Goal: Task Accomplishment & Management: Manage account settings

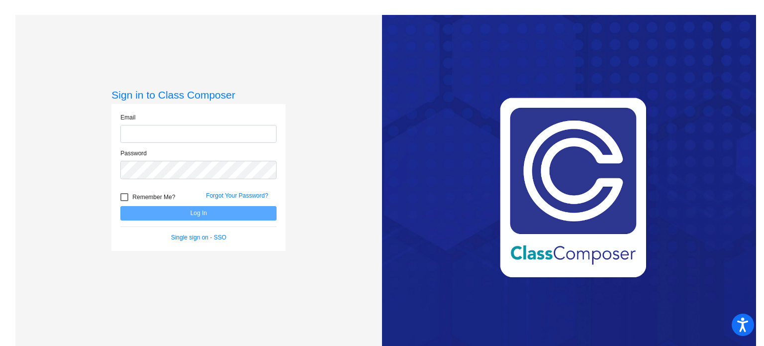
type input "[EMAIL_ADDRESS][DOMAIN_NAME]"
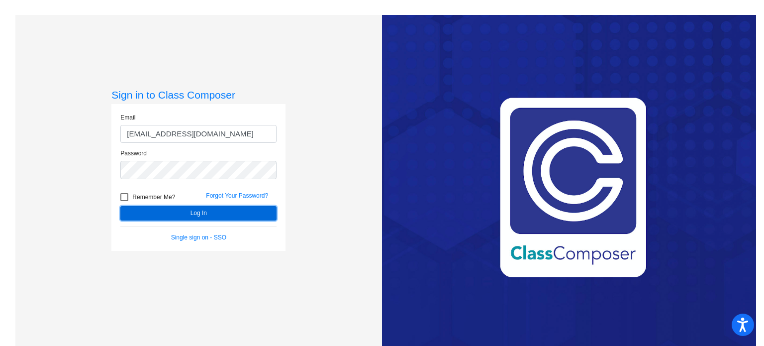
click at [194, 214] on button "Log In" at bounding box center [198, 213] width 156 height 14
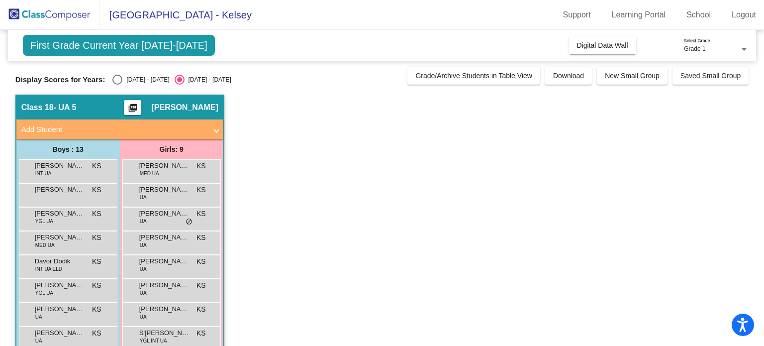
click at [116, 80] on div "Select an option" at bounding box center [117, 80] width 10 height 10
click at [117, 85] on input "[DATE] - [DATE]" at bounding box center [117, 85] width 0 height 0
radio input "true"
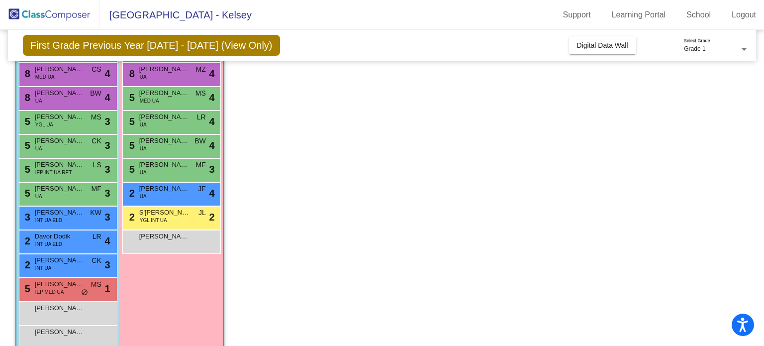
scroll to position [119, 0]
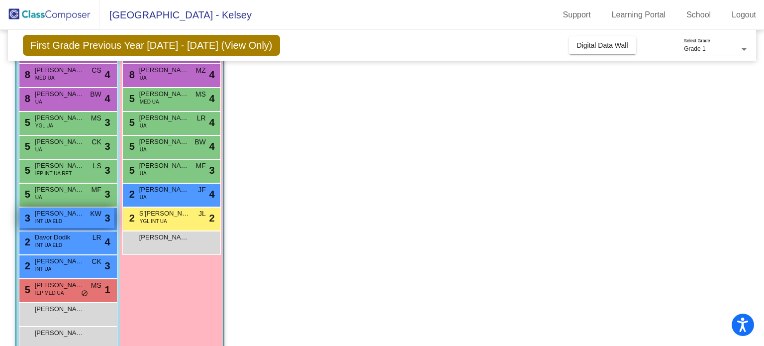
click at [80, 217] on span "[PERSON_NAME]" at bounding box center [60, 213] width 50 height 10
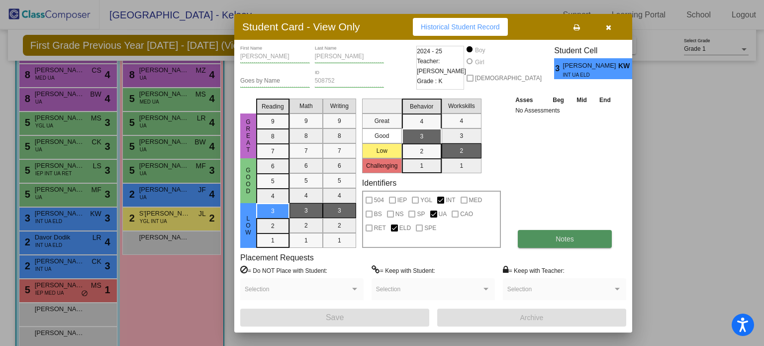
click at [554, 245] on button "Notes" at bounding box center [565, 239] width 94 height 18
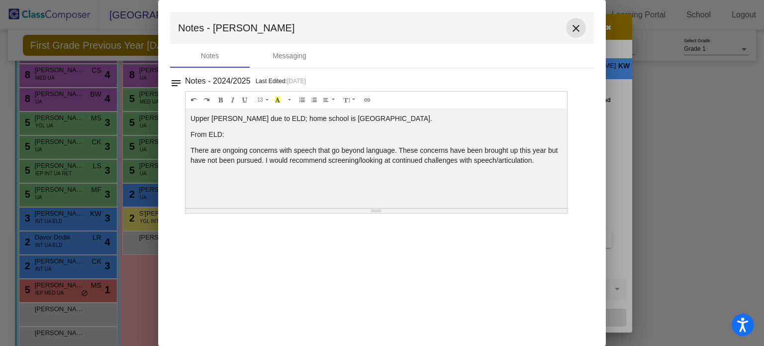
click at [571, 30] on mat-icon "close" at bounding box center [576, 28] width 12 height 12
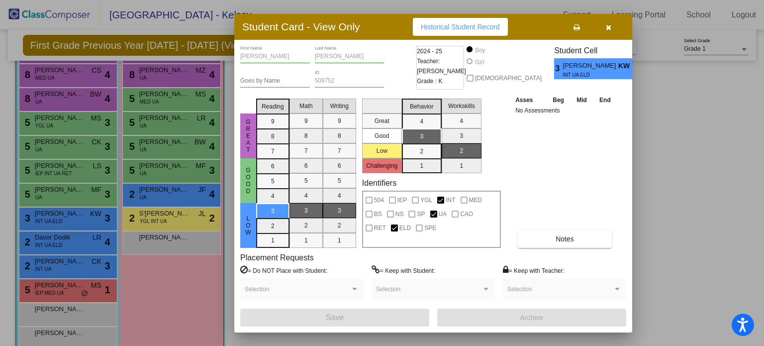
click at [608, 18] on button "button" at bounding box center [608, 27] width 32 height 18
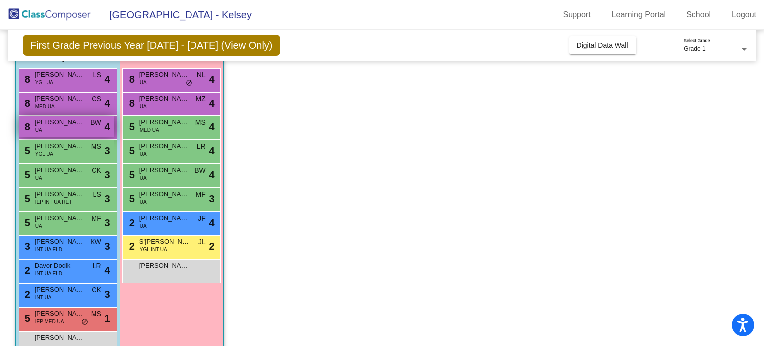
scroll to position [90, 0]
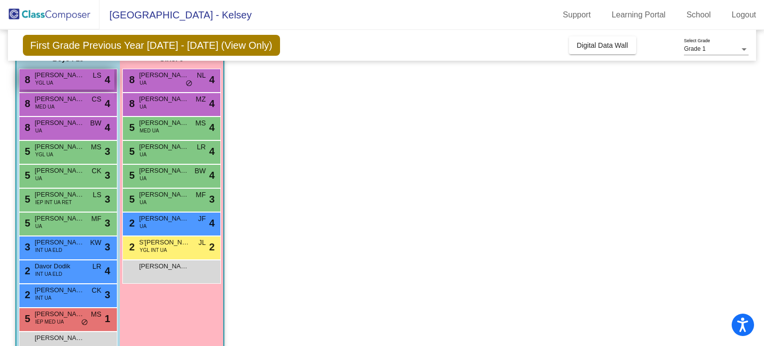
click at [64, 84] on div "8 [PERSON_NAME] YGL UA LS lock do_not_disturb_alt 4" at bounding box center [66, 79] width 95 height 20
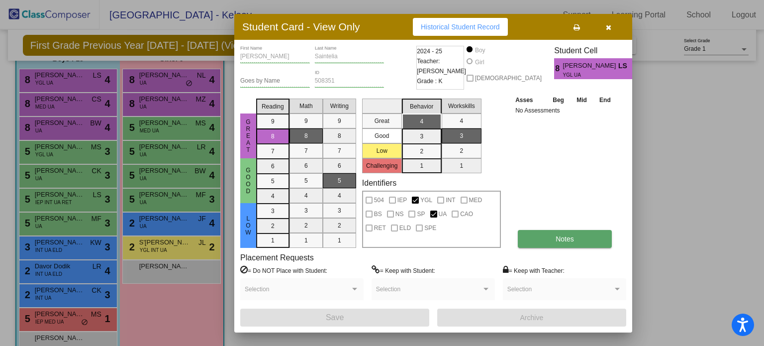
click at [553, 244] on button "Notes" at bounding box center [565, 239] width 94 height 18
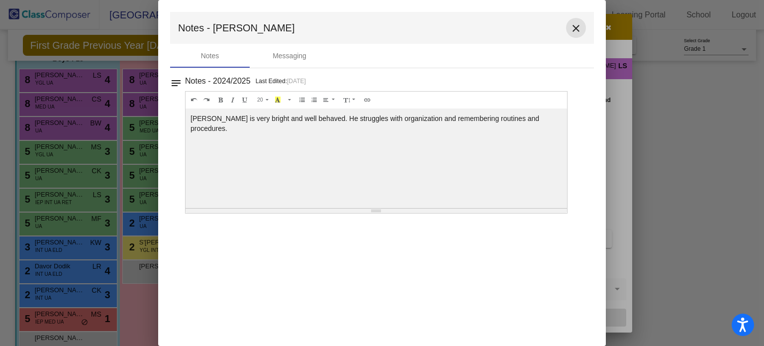
click at [575, 29] on mat-icon "close" at bounding box center [576, 28] width 12 height 12
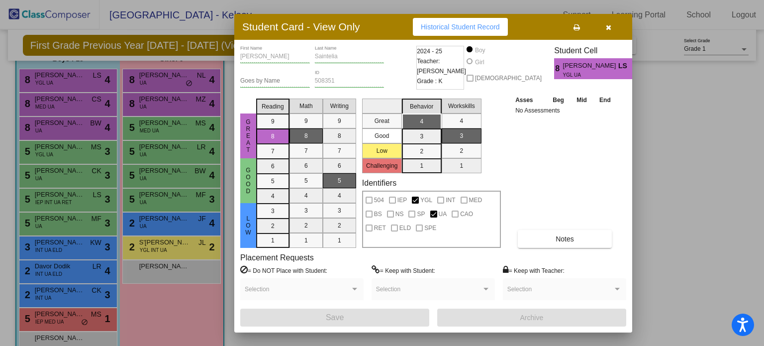
click at [612, 31] on button "button" at bounding box center [608, 27] width 32 height 18
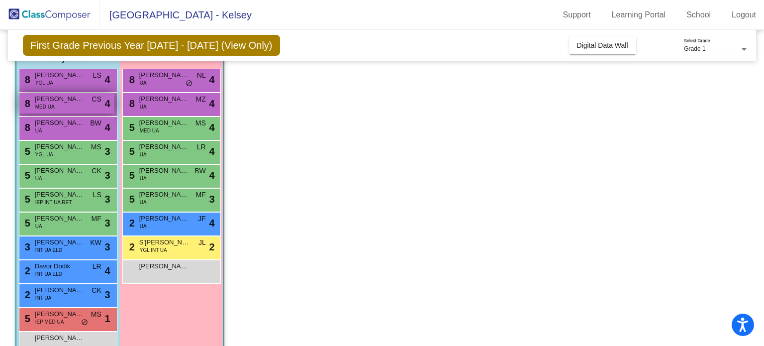
click at [79, 100] on span "[PERSON_NAME] [PERSON_NAME]" at bounding box center [60, 99] width 50 height 10
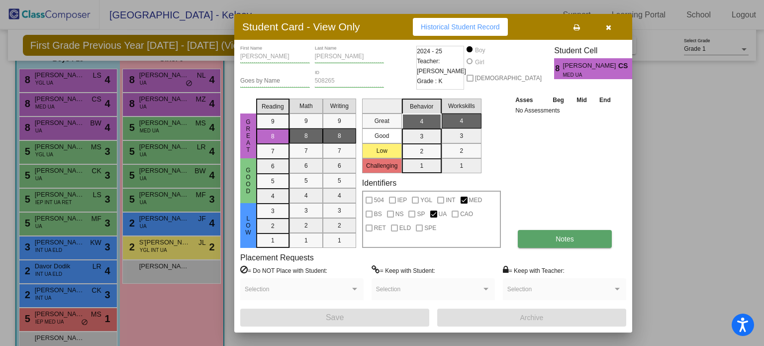
click at [557, 232] on button "Notes" at bounding box center [565, 239] width 94 height 18
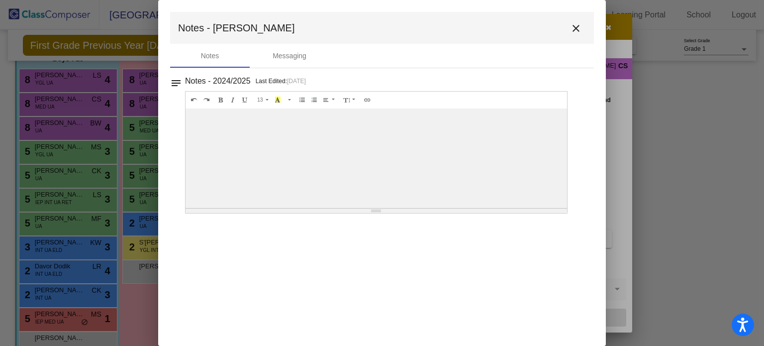
click at [574, 25] on mat-icon "close" at bounding box center [576, 28] width 12 height 12
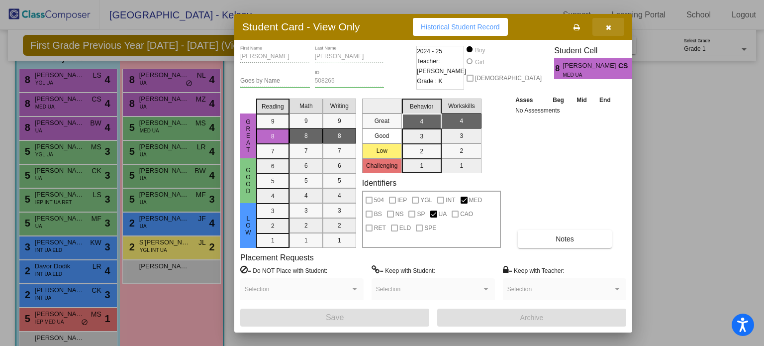
click at [611, 31] on button "button" at bounding box center [608, 27] width 32 height 18
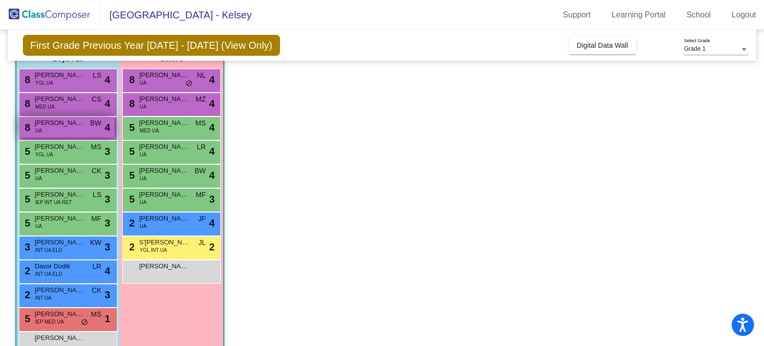
click at [75, 125] on span "[PERSON_NAME]" at bounding box center [60, 123] width 50 height 10
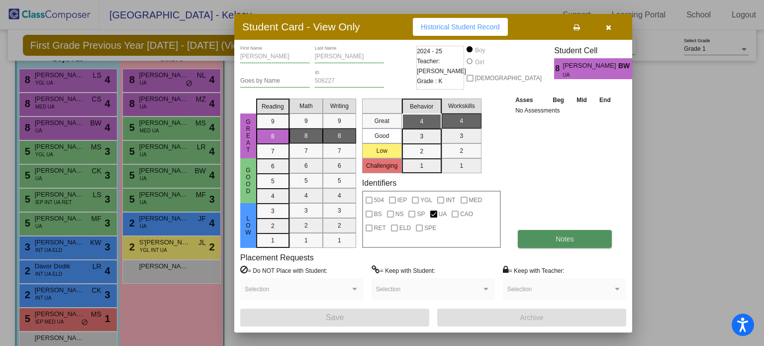
click at [548, 241] on button "Notes" at bounding box center [565, 239] width 94 height 18
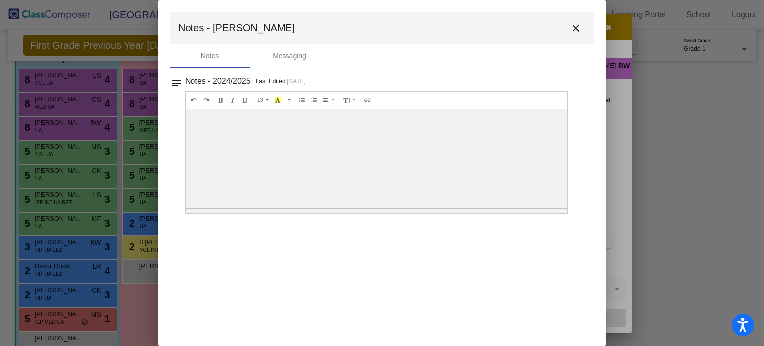
click at [579, 31] on mat-icon "close" at bounding box center [576, 28] width 12 height 12
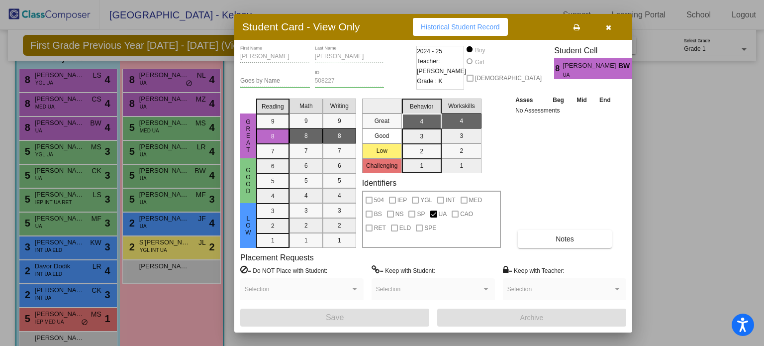
click at [617, 27] on button "button" at bounding box center [608, 27] width 32 height 18
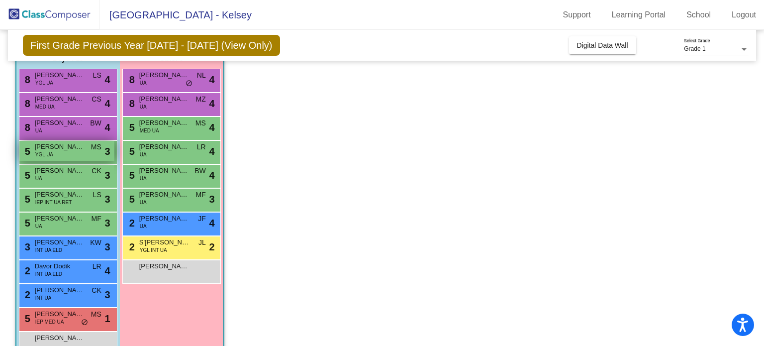
click at [72, 152] on div "5 [PERSON_NAME] YGL UA MS lock do_not_disturb_alt 3" at bounding box center [66, 151] width 95 height 20
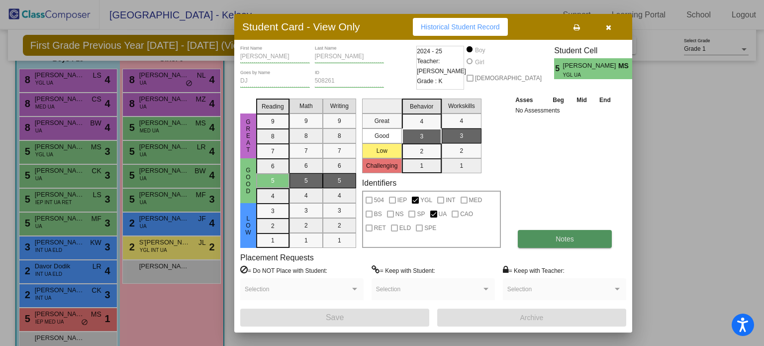
click at [534, 244] on button "Notes" at bounding box center [565, 239] width 94 height 18
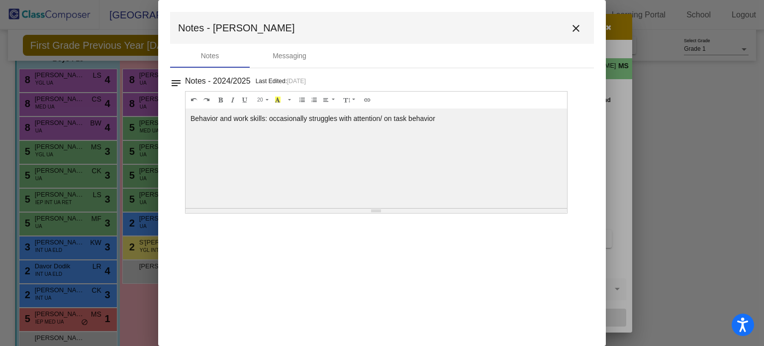
click at [577, 31] on mat-icon "close" at bounding box center [576, 28] width 12 height 12
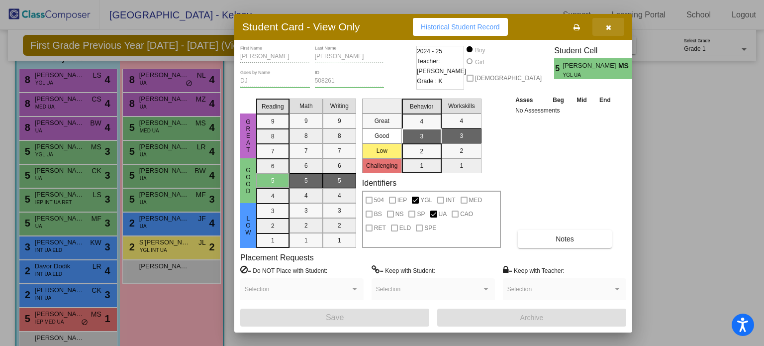
click at [605, 27] on button "button" at bounding box center [608, 27] width 32 height 18
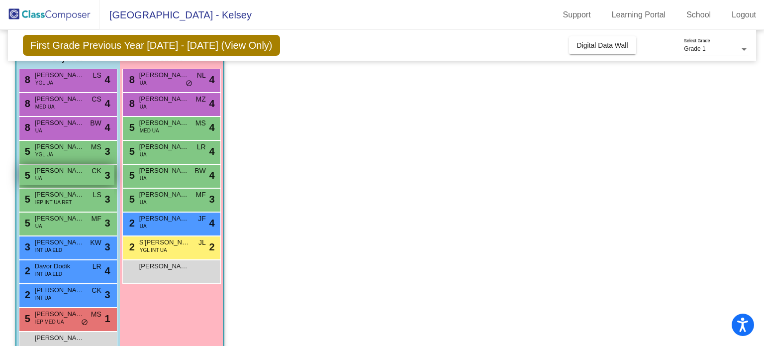
click at [44, 169] on span "[PERSON_NAME]" at bounding box center [60, 171] width 50 height 10
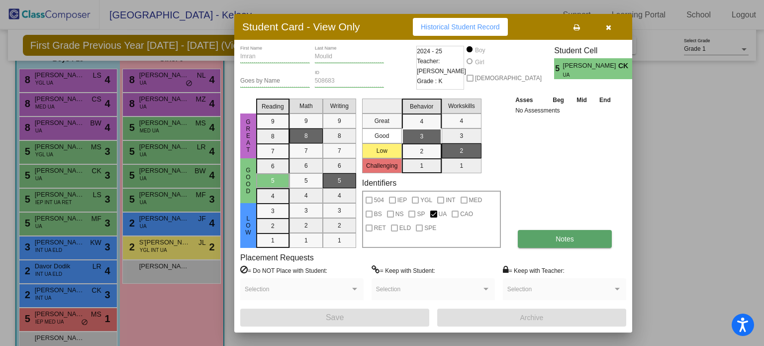
click at [535, 236] on button "Notes" at bounding box center [565, 239] width 94 height 18
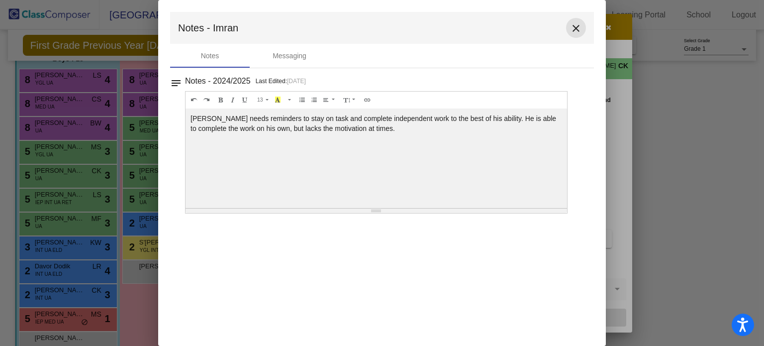
click at [578, 25] on mat-icon "close" at bounding box center [576, 28] width 12 height 12
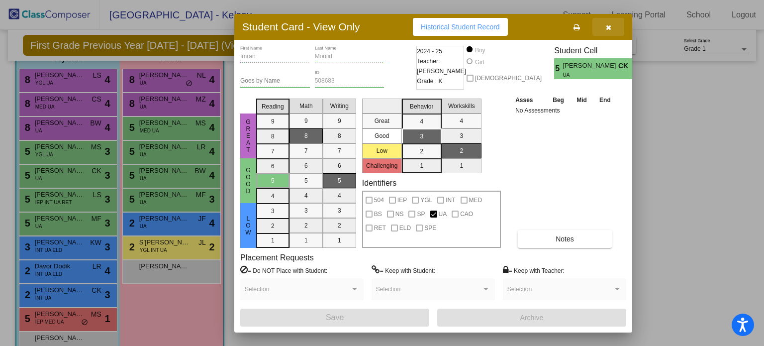
click at [607, 30] on icon "button" at bounding box center [608, 27] width 5 height 7
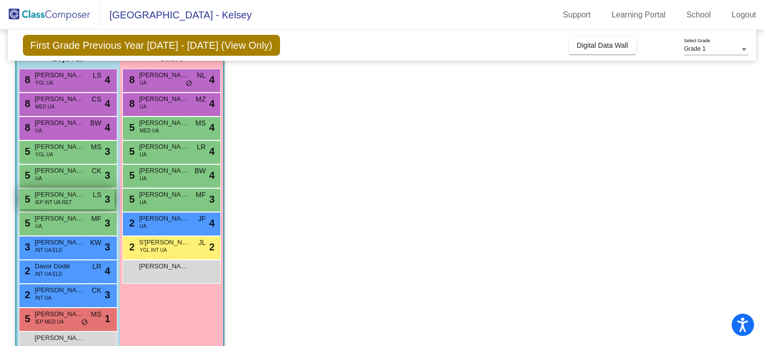
click at [60, 199] on span "IEP INT UA RET" at bounding box center [53, 201] width 37 height 7
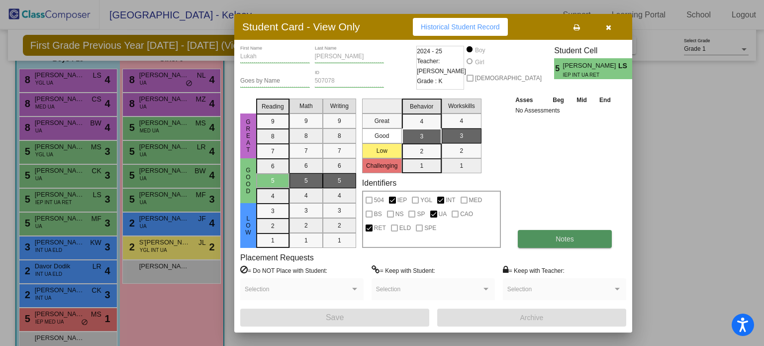
click at [564, 246] on button "Notes" at bounding box center [565, 239] width 94 height 18
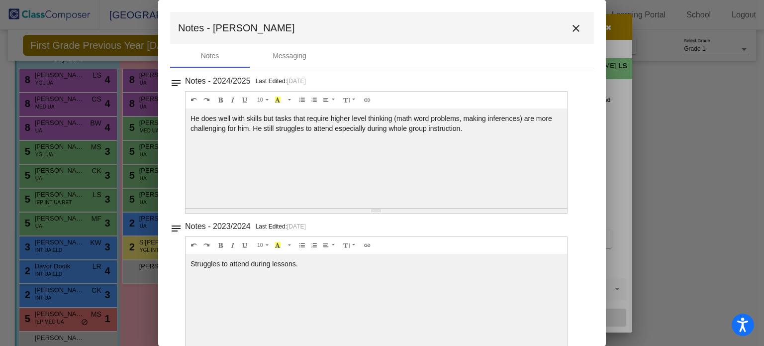
click at [573, 24] on mat-icon "close" at bounding box center [576, 28] width 12 height 12
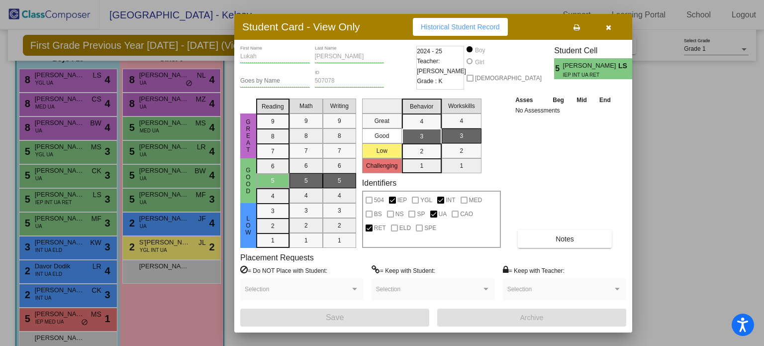
click at [603, 28] on button "button" at bounding box center [608, 27] width 32 height 18
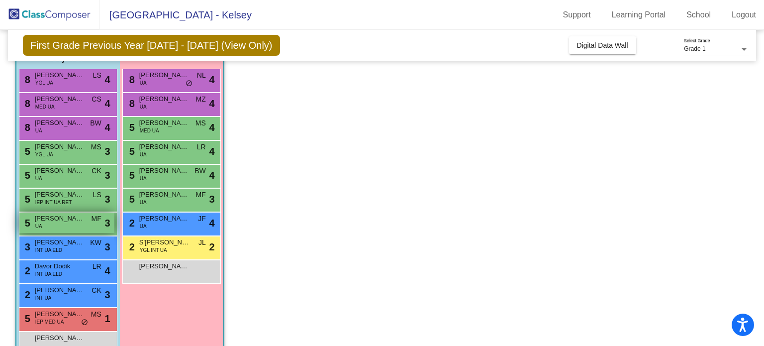
click at [60, 226] on div "5 [PERSON_NAME] UA MF lock do_not_disturb_alt 3" at bounding box center [66, 222] width 95 height 20
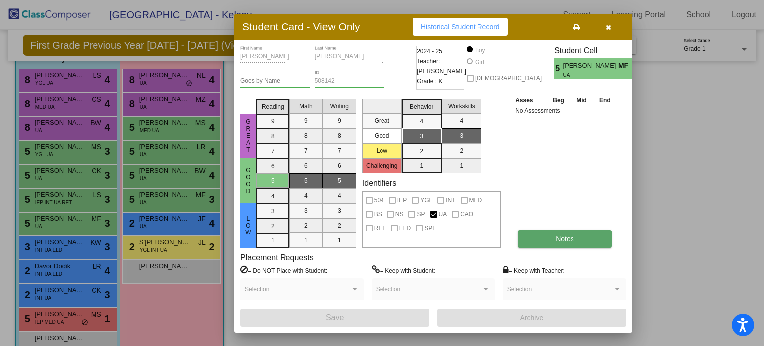
click at [559, 238] on span "Notes" at bounding box center [564, 239] width 18 height 8
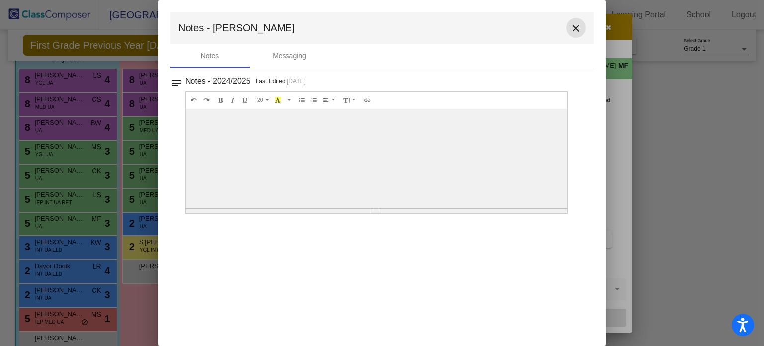
click at [579, 25] on mat-icon "close" at bounding box center [576, 28] width 12 height 12
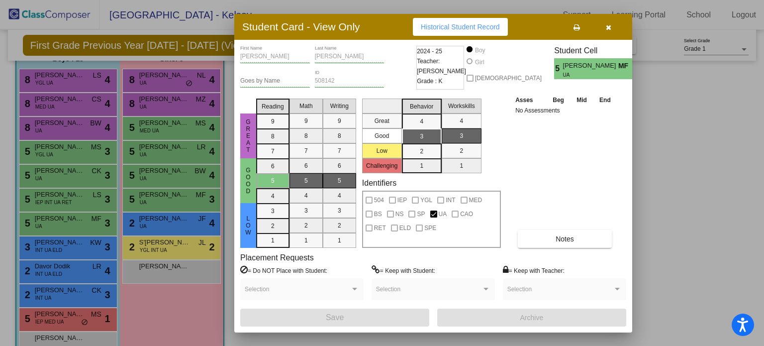
click at [607, 28] on icon "button" at bounding box center [608, 27] width 5 height 7
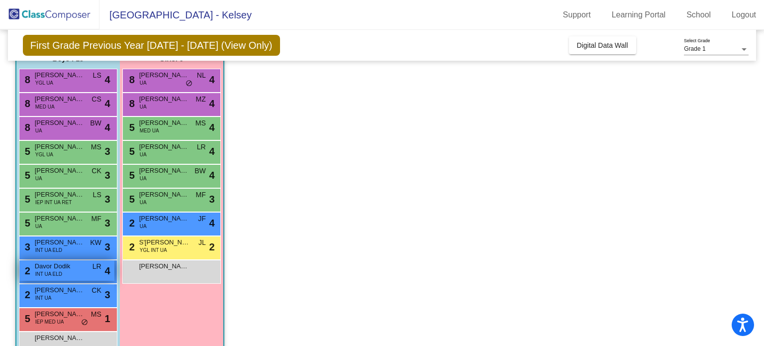
click at [51, 271] on span "INT UA ELD" at bounding box center [48, 273] width 27 height 7
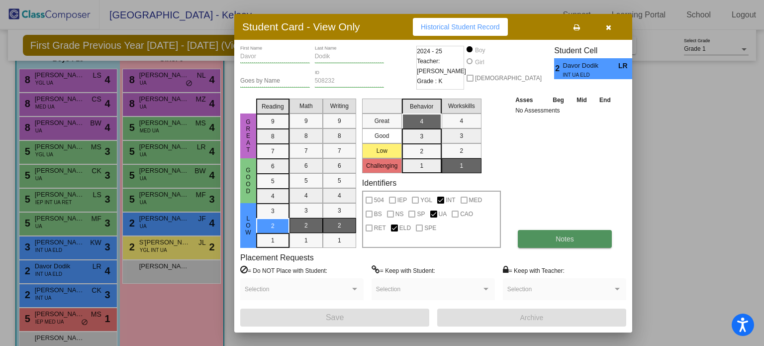
click at [537, 232] on button "Notes" at bounding box center [565, 239] width 94 height 18
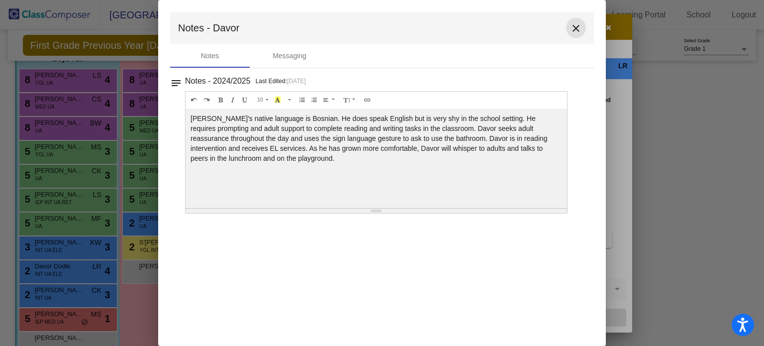
click at [575, 28] on mat-icon "close" at bounding box center [576, 28] width 12 height 12
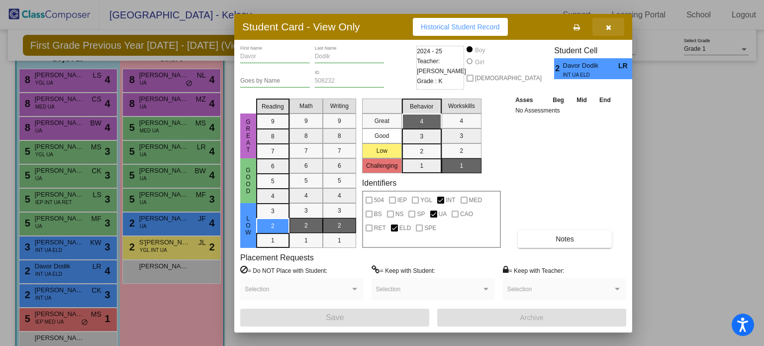
click at [610, 31] on button "button" at bounding box center [608, 27] width 32 height 18
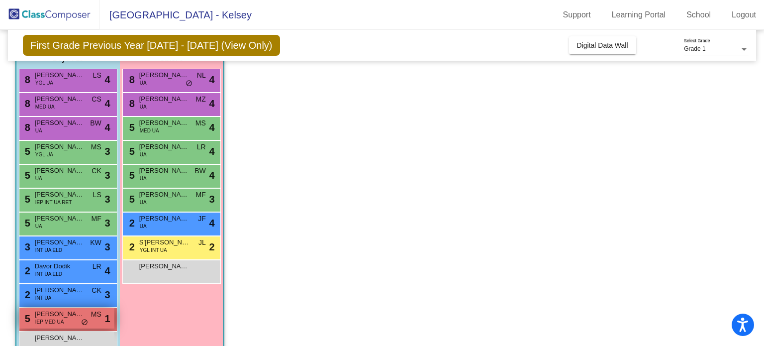
click at [58, 323] on span "IEP MED UA" at bounding box center [49, 321] width 29 height 7
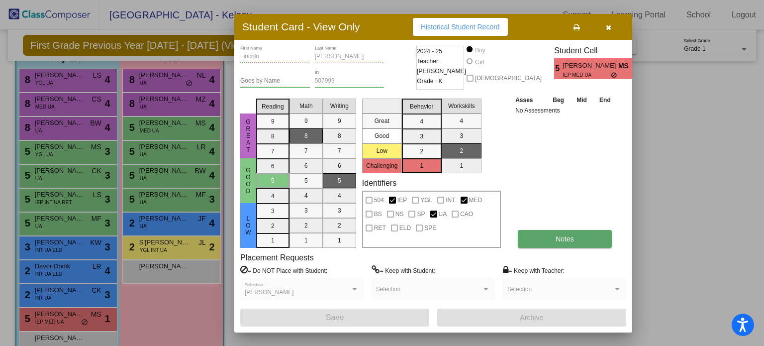
click at [553, 240] on button "Notes" at bounding box center [565, 239] width 94 height 18
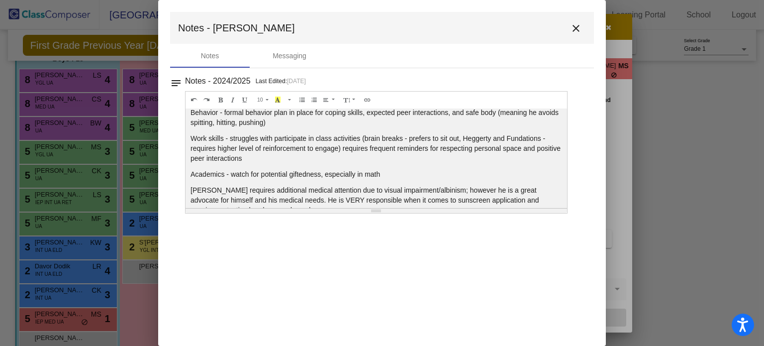
scroll to position [0, 0]
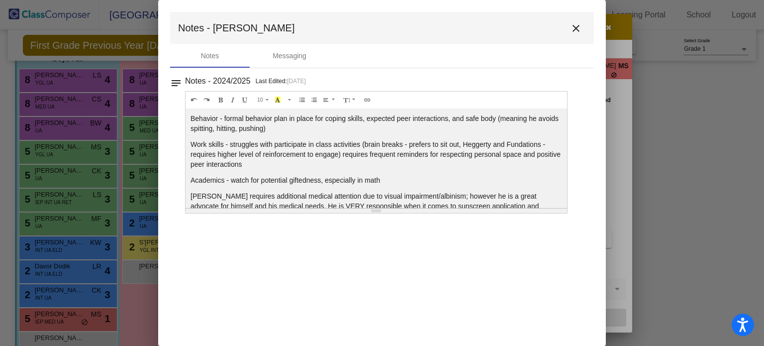
click at [577, 27] on mat-icon "close" at bounding box center [576, 28] width 12 height 12
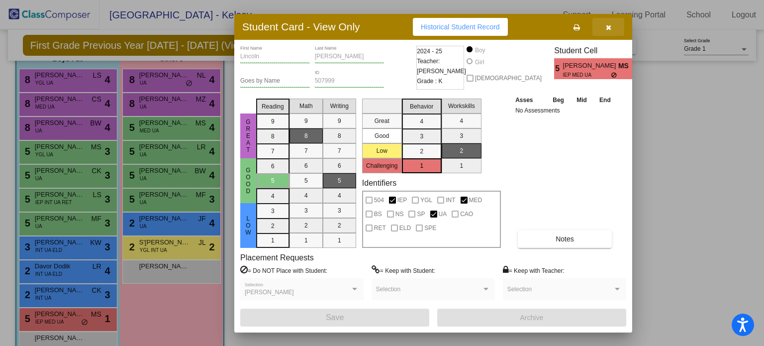
click at [609, 34] on button "button" at bounding box center [608, 27] width 32 height 18
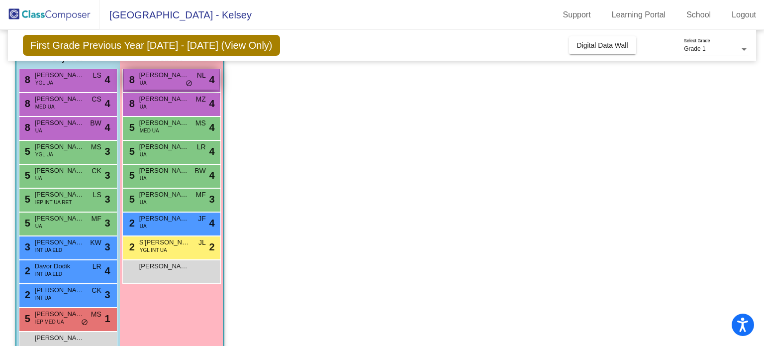
click at [176, 84] on div "8 [PERSON_NAME] UA NL lock do_not_disturb_alt 4" at bounding box center [171, 79] width 95 height 20
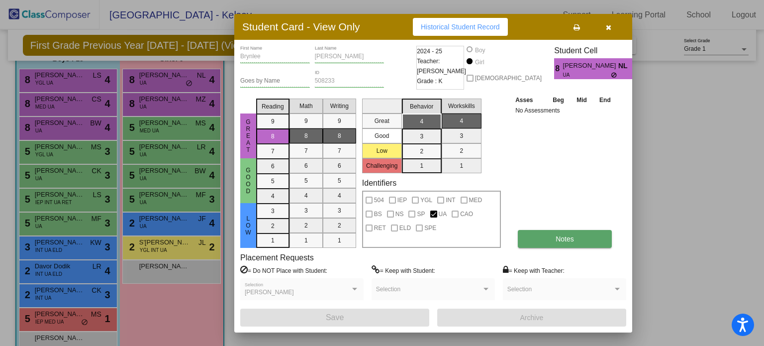
click at [545, 236] on button "Notes" at bounding box center [565, 239] width 94 height 18
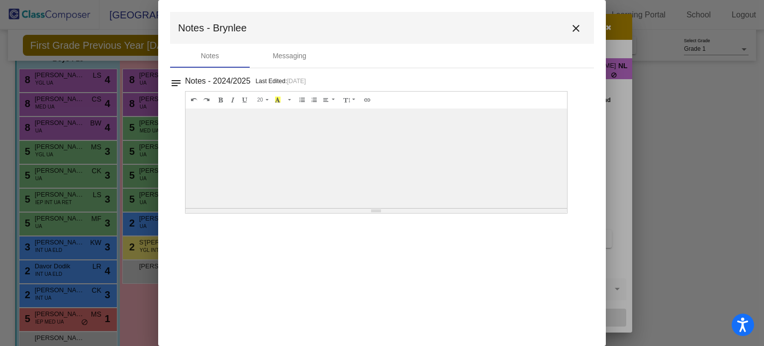
click at [576, 25] on mat-icon "close" at bounding box center [576, 28] width 12 height 12
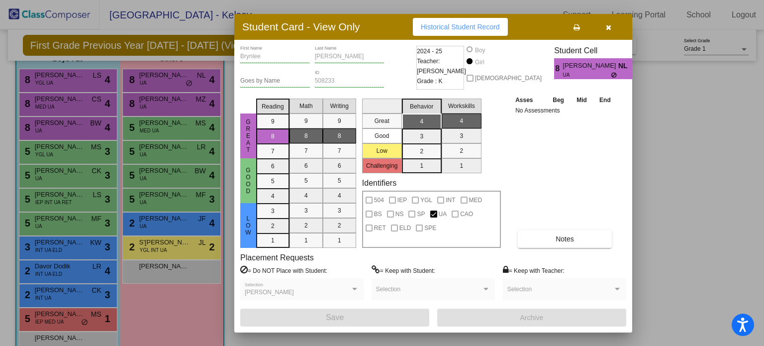
click at [607, 29] on icon "button" at bounding box center [608, 27] width 5 height 7
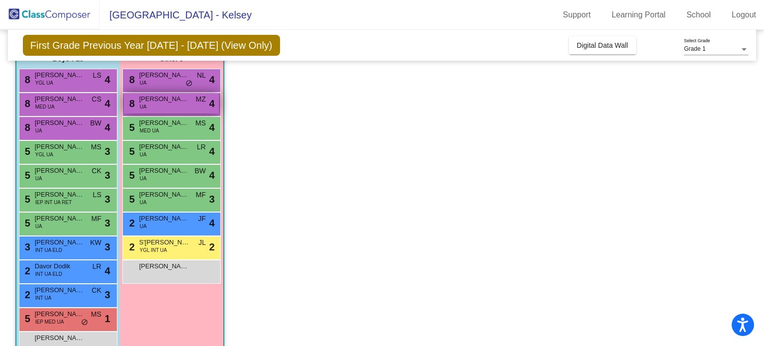
click at [181, 97] on span "[PERSON_NAME]" at bounding box center [164, 99] width 50 height 10
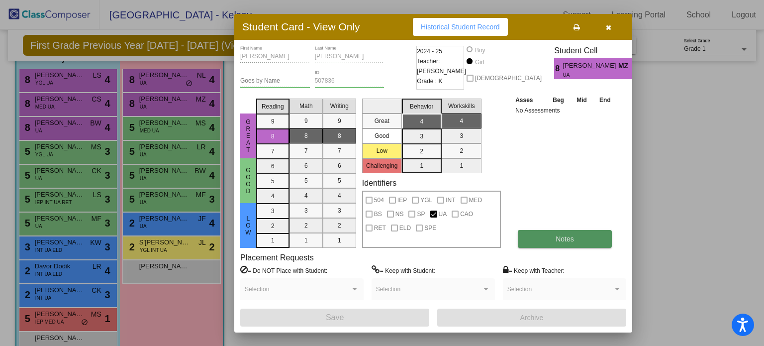
click at [573, 236] on span "Notes" at bounding box center [564, 239] width 18 height 8
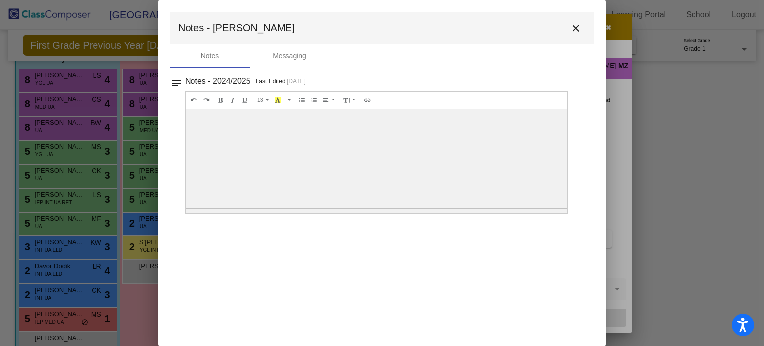
click at [575, 33] on mat-icon "close" at bounding box center [576, 28] width 12 height 12
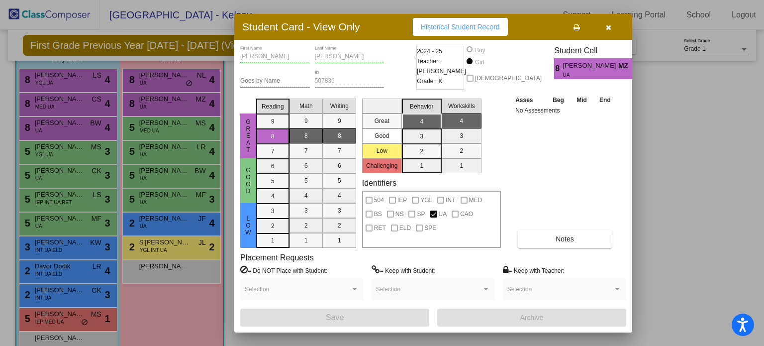
click at [606, 24] on icon "button" at bounding box center [608, 27] width 5 height 7
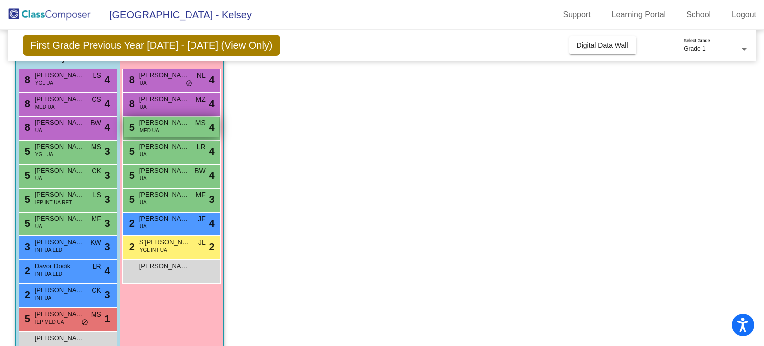
click at [153, 132] on span "MED UA" at bounding box center [149, 130] width 19 height 7
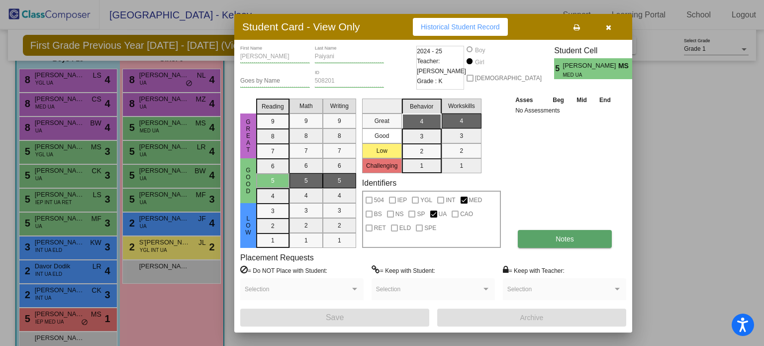
click at [546, 233] on button "Notes" at bounding box center [565, 239] width 94 height 18
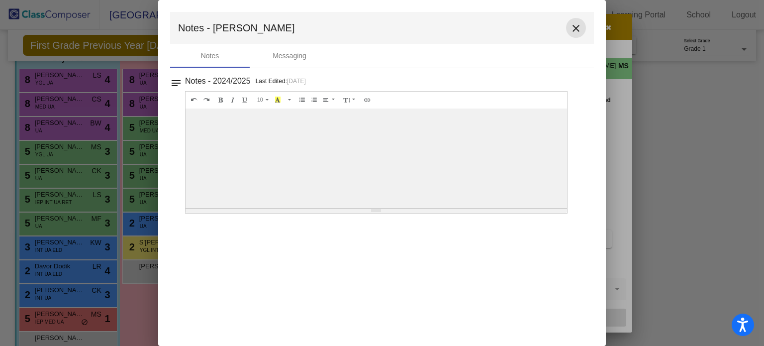
click at [579, 26] on mat-icon "close" at bounding box center [576, 28] width 12 height 12
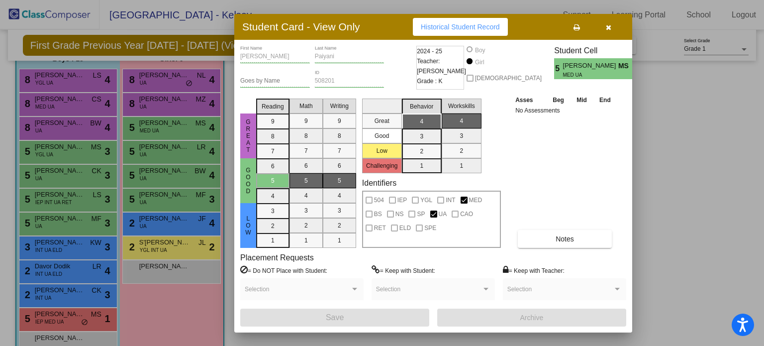
click at [602, 26] on button "button" at bounding box center [608, 27] width 32 height 18
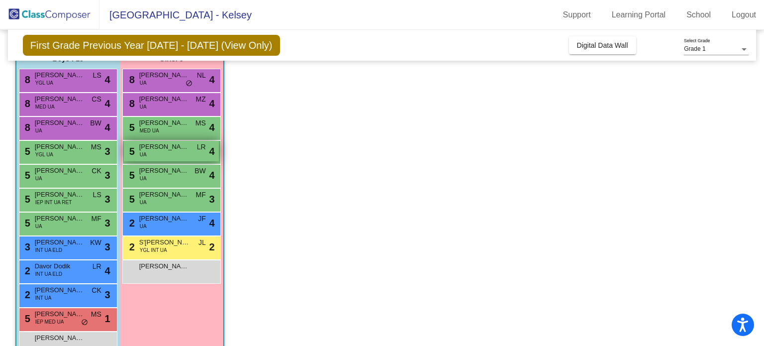
click at [180, 147] on span "[PERSON_NAME]" at bounding box center [164, 147] width 50 height 10
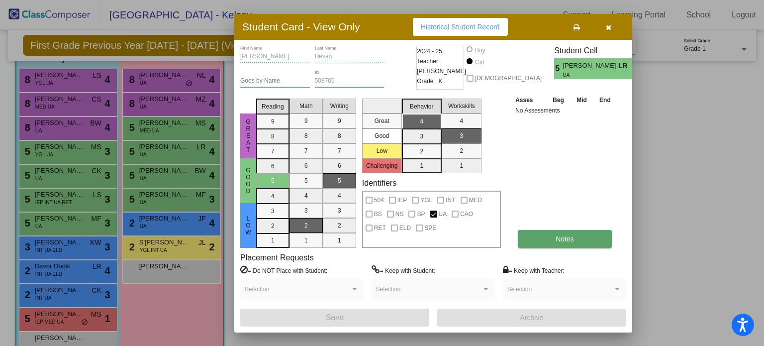
click at [556, 239] on span "Notes" at bounding box center [564, 239] width 18 height 8
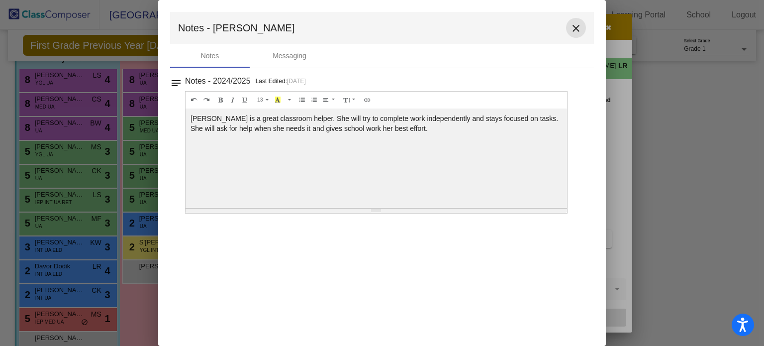
click at [575, 28] on mat-icon "close" at bounding box center [576, 28] width 12 height 12
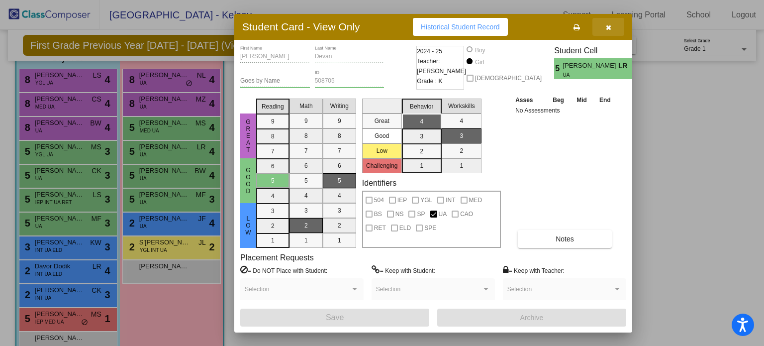
click at [606, 30] on icon "button" at bounding box center [608, 27] width 5 height 7
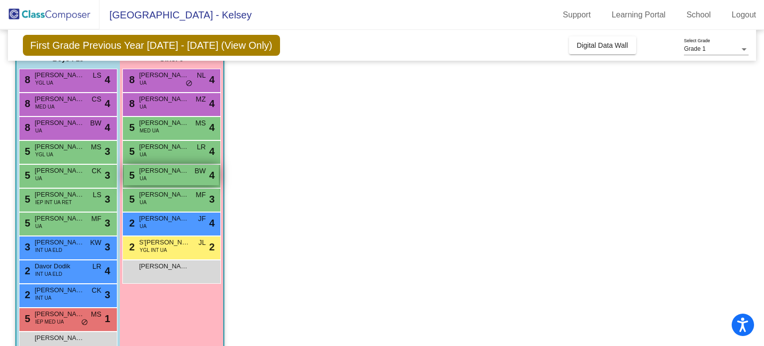
click at [184, 179] on div "5 [PERSON_NAME] UA BW lock do_not_disturb_alt 4" at bounding box center [171, 175] width 95 height 20
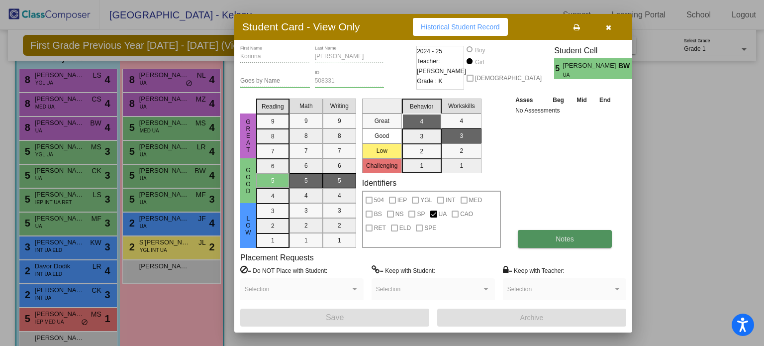
click at [549, 242] on button "Notes" at bounding box center [565, 239] width 94 height 18
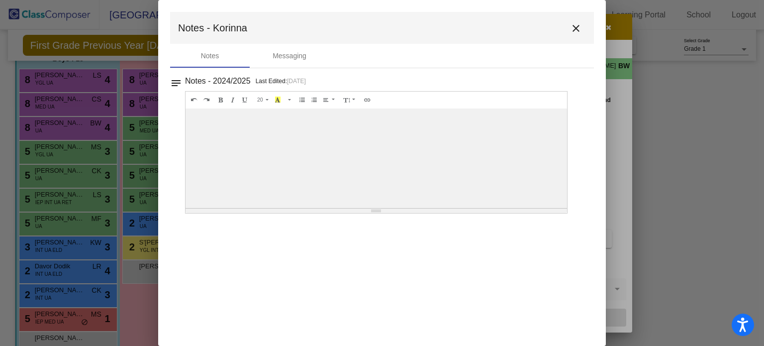
click at [576, 23] on mat-icon "close" at bounding box center [576, 28] width 12 height 12
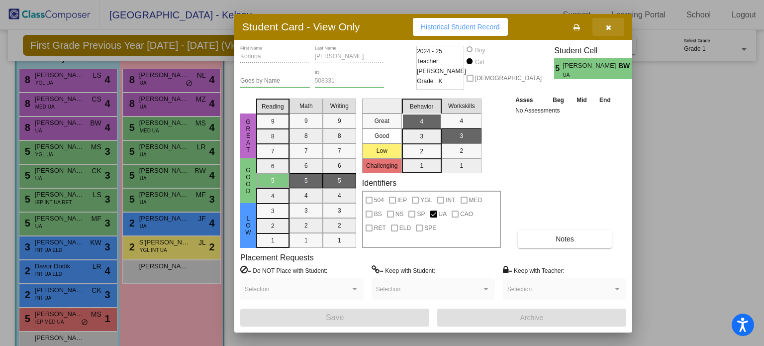
click at [606, 29] on icon "button" at bounding box center [608, 27] width 5 height 7
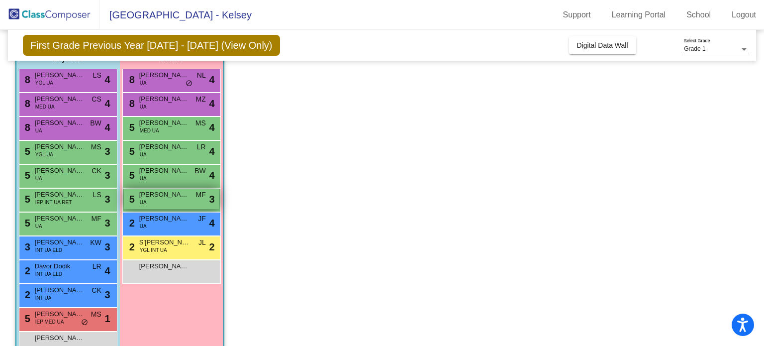
click at [179, 198] on div "5 [PERSON_NAME] UA MF lock do_not_disturb_alt 3" at bounding box center [171, 198] width 95 height 20
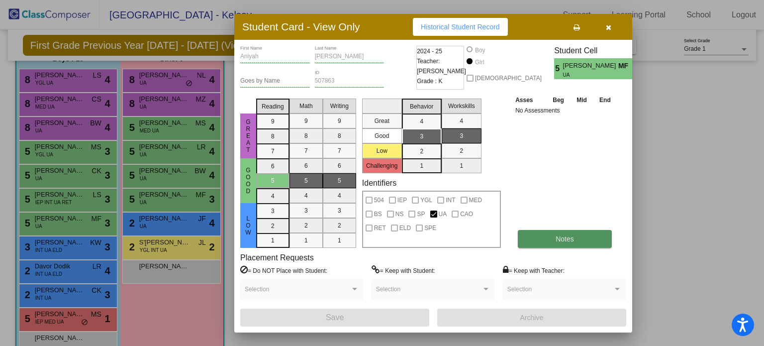
click at [555, 235] on span "Notes" at bounding box center [564, 239] width 18 height 8
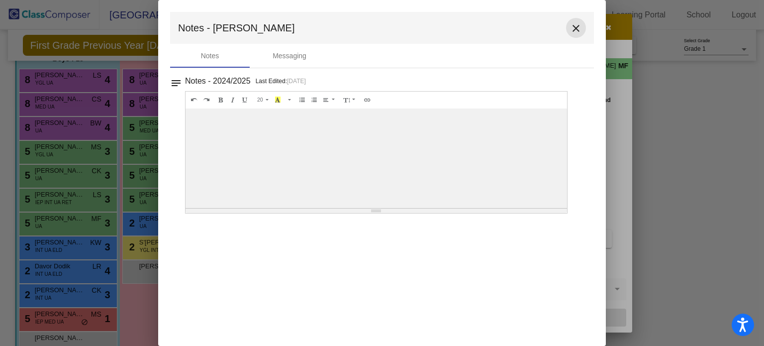
click at [578, 34] on mat-icon "close" at bounding box center [576, 28] width 12 height 12
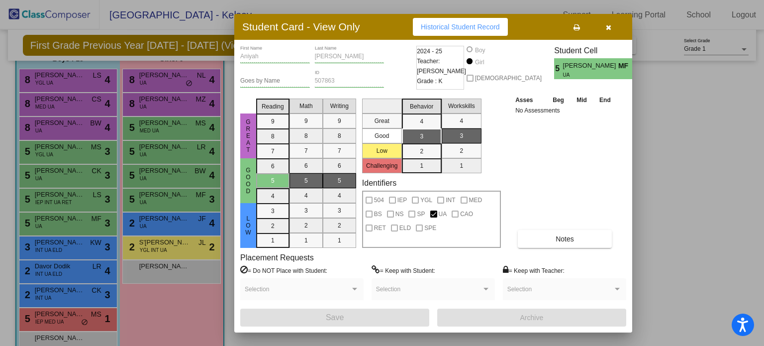
click at [611, 24] on button "button" at bounding box center [608, 27] width 32 height 18
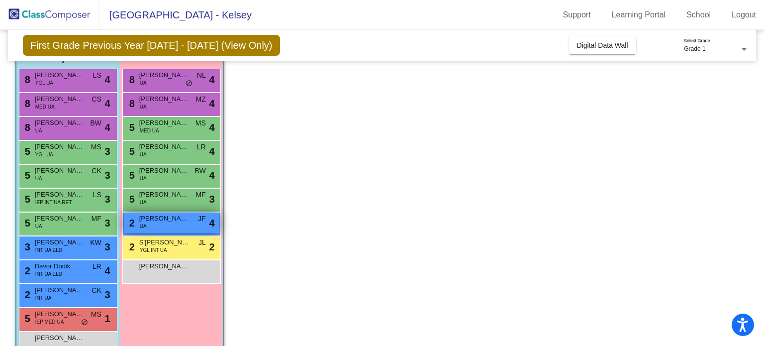
click at [190, 218] on div "2 [PERSON_NAME][GEOGRAPHIC_DATA] UA JF lock do_not_disturb_alt 4" at bounding box center [171, 222] width 95 height 20
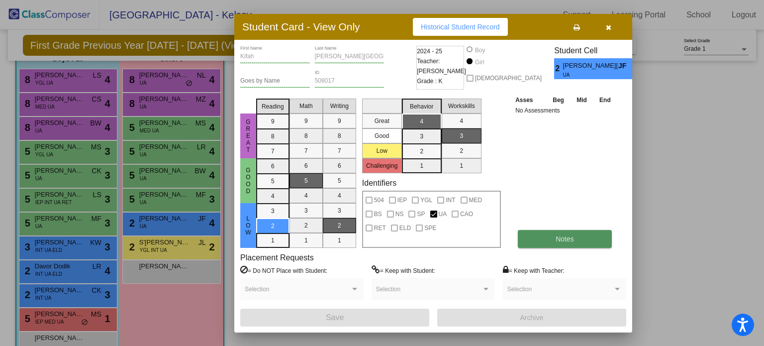
click at [563, 238] on span "Notes" at bounding box center [564, 239] width 18 height 8
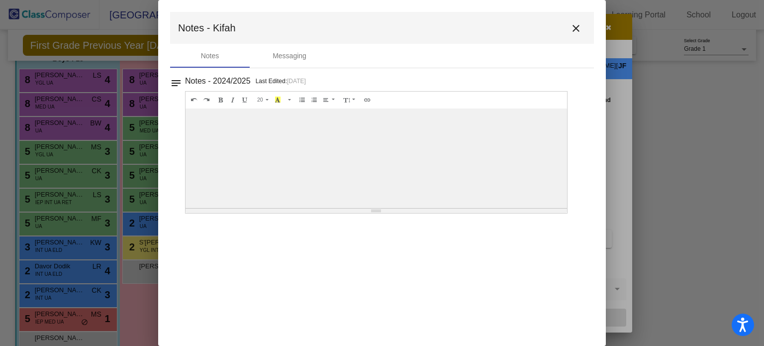
click at [547, 132] on div at bounding box center [375, 157] width 381 height 99
click at [581, 30] on mat-icon "close" at bounding box center [576, 28] width 12 height 12
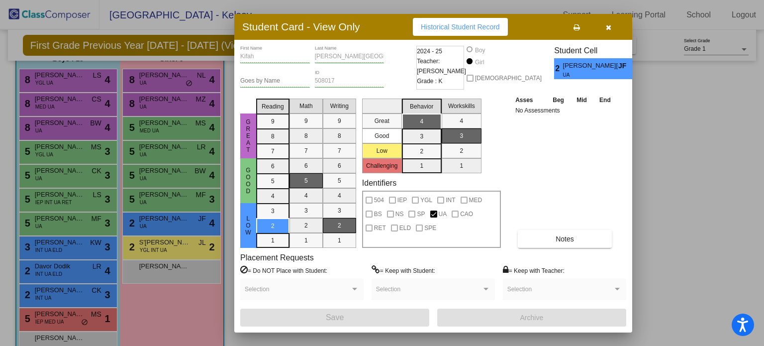
click at [603, 23] on button "button" at bounding box center [608, 27] width 32 height 18
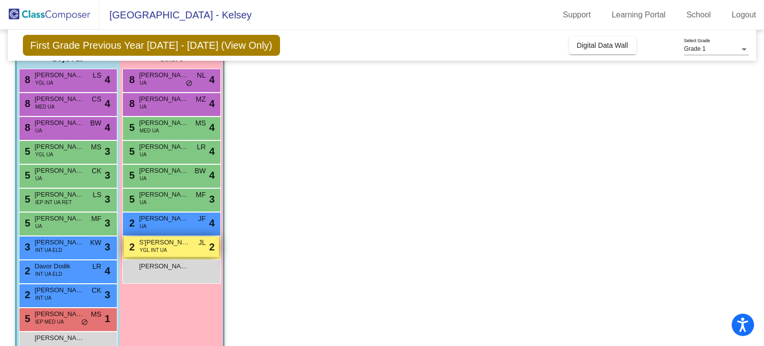
click at [165, 246] on span "YGL INT UA" at bounding box center [153, 249] width 27 height 7
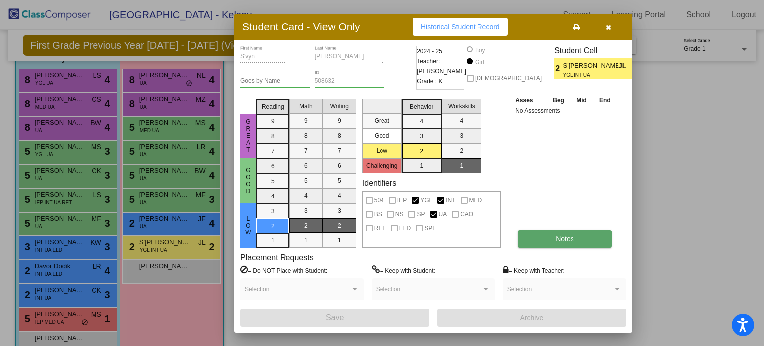
click at [563, 237] on span "Notes" at bounding box center [564, 239] width 18 height 8
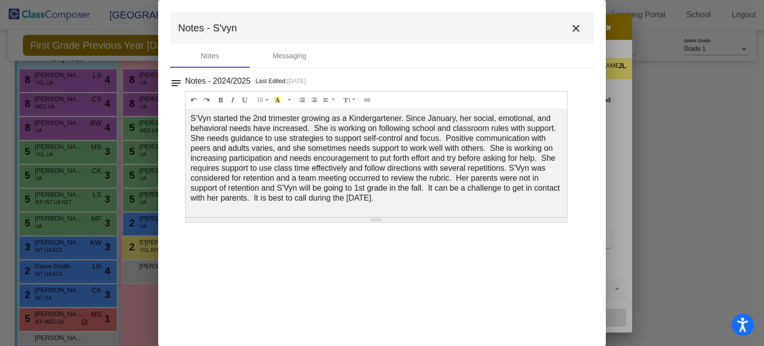
drag, startPoint x: 374, startPoint y: 210, endPoint x: 375, endPoint y: 218, distance: 8.5
click at [375, 219] on div "Resize" at bounding box center [376, 219] width 10 height 0
click at [576, 31] on mat-icon "close" at bounding box center [576, 28] width 12 height 12
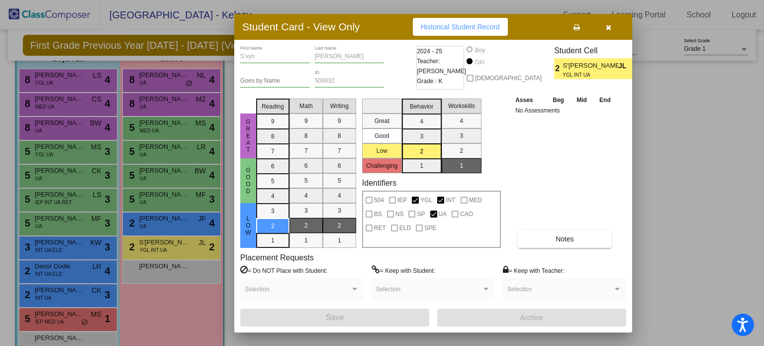
click at [607, 30] on icon "button" at bounding box center [608, 27] width 5 height 7
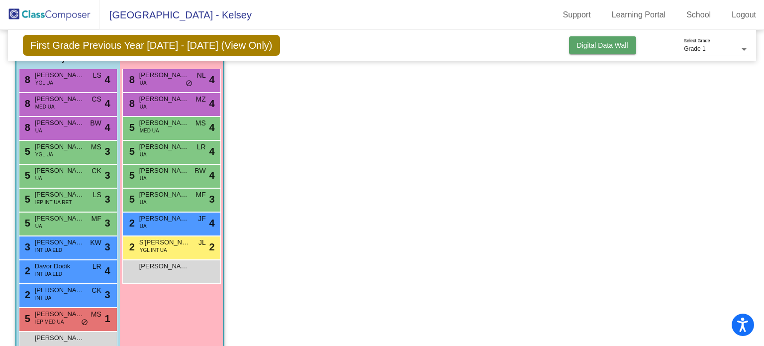
click at [609, 47] on span "Digital Data Wall" at bounding box center [602, 45] width 51 height 8
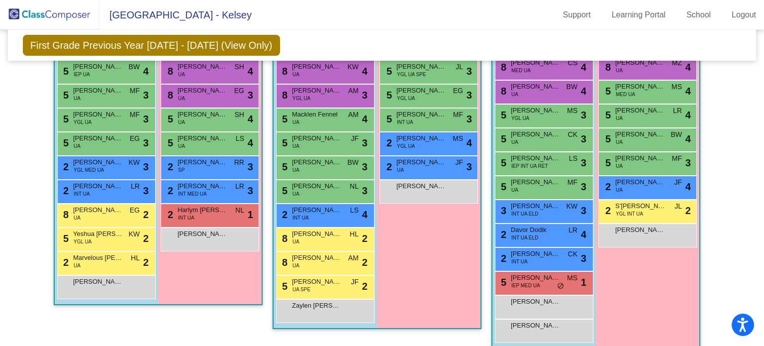
scroll to position [2111, 0]
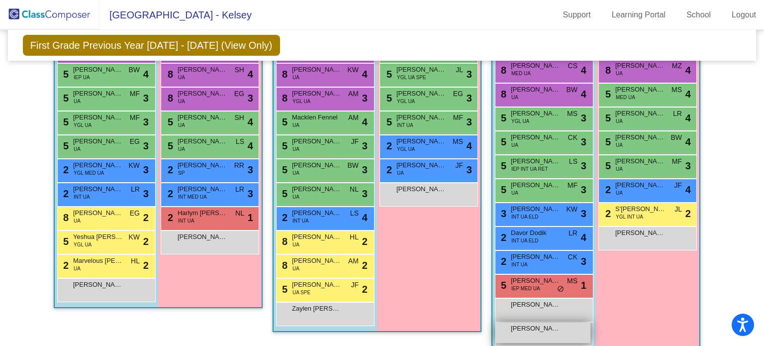
click at [527, 326] on div "[PERSON_NAME] lock do_not_disturb_alt" at bounding box center [542, 332] width 95 height 20
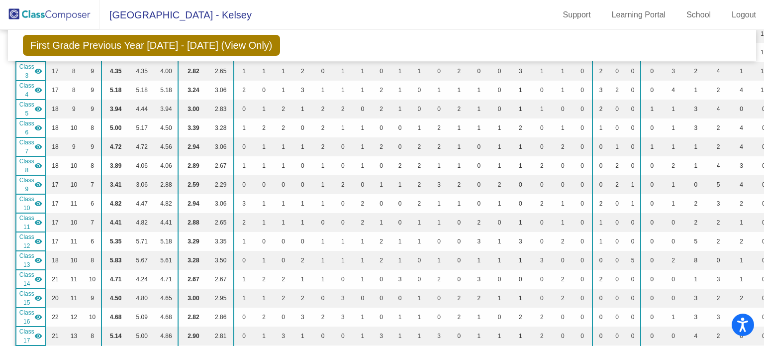
scroll to position [0, 0]
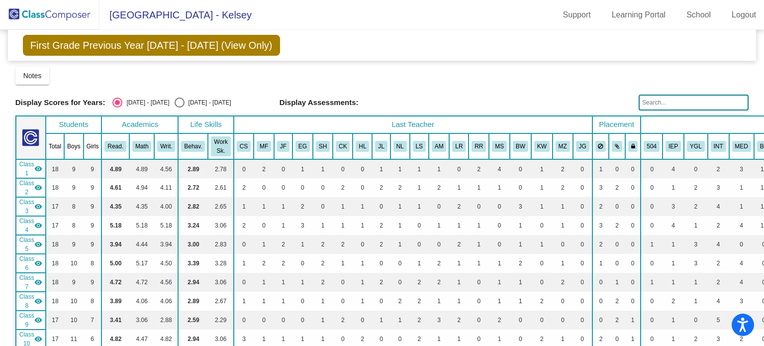
click at [175, 103] on div "Select an option" at bounding box center [180, 102] width 10 height 10
click at [179, 107] on input "[DATE] - [DATE]" at bounding box center [179, 107] width 0 height 0
radio input "true"
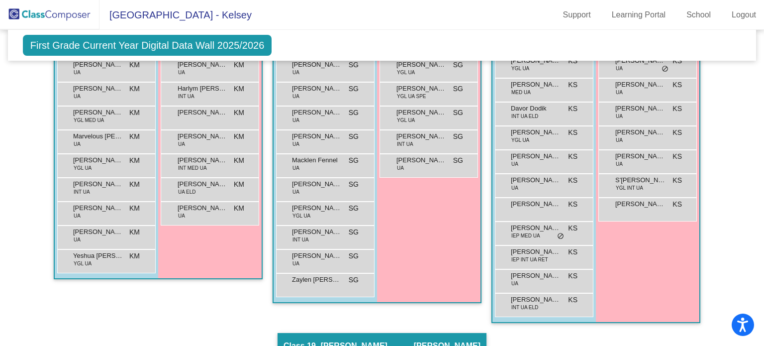
scroll to position [2142, 0]
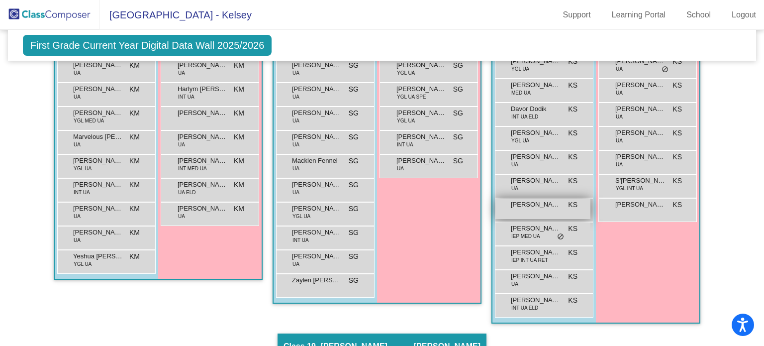
click at [521, 199] on span "[PERSON_NAME]" at bounding box center [536, 204] width 50 height 10
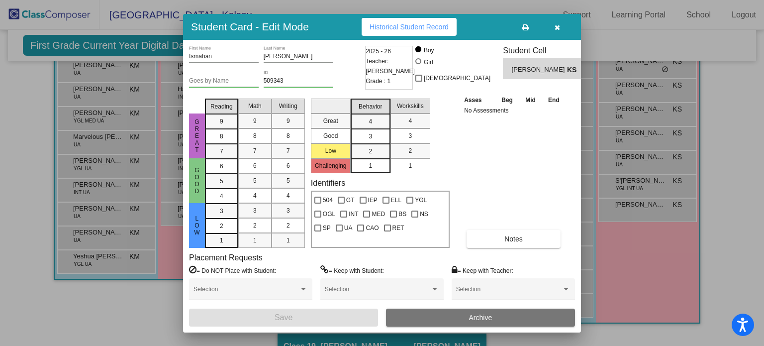
click at [423, 64] on div at bounding box center [419, 62] width 8 height 8
click at [419, 66] on input "Girl" at bounding box center [419, 66] width 0 height 0
radio input "true"
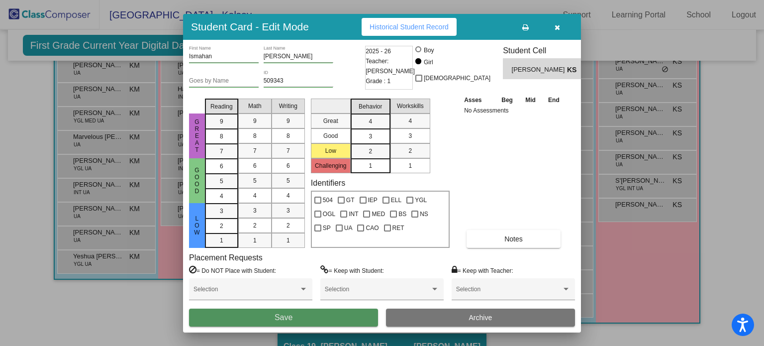
click at [302, 313] on button "Save" at bounding box center [283, 317] width 189 height 18
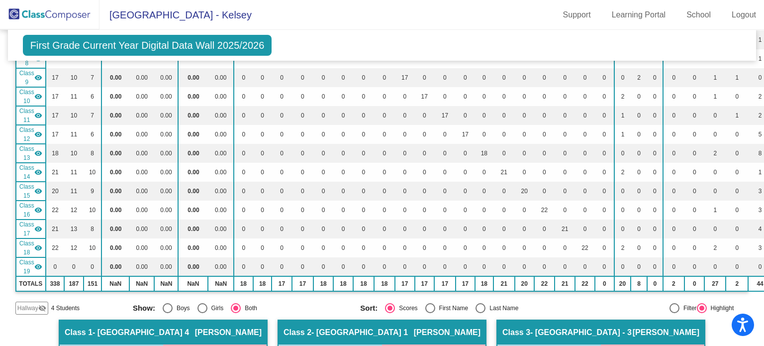
scroll to position [0, 0]
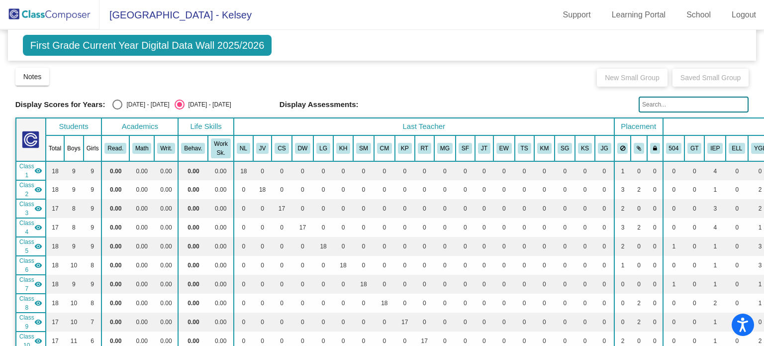
click at [122, 104] on div "Select an option" at bounding box center [117, 104] width 10 height 10
click at [117, 109] on input "[DATE] - [DATE]" at bounding box center [117, 109] width 0 height 0
radio input "true"
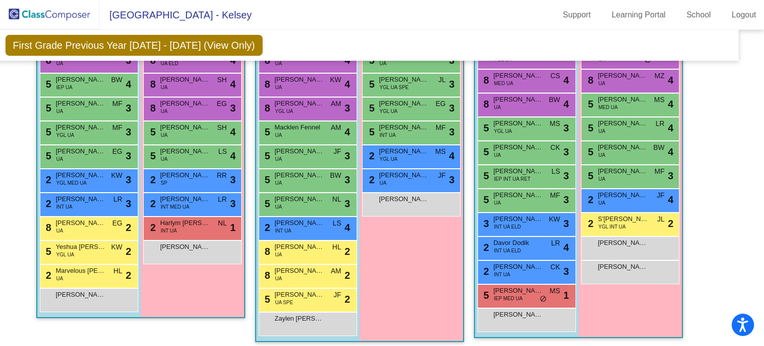
scroll to position [2100, 17]
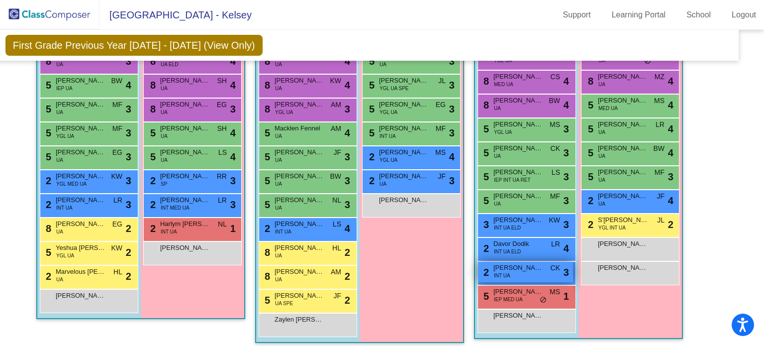
click at [522, 264] on span "[PERSON_NAME]" at bounding box center [518, 268] width 50 height 10
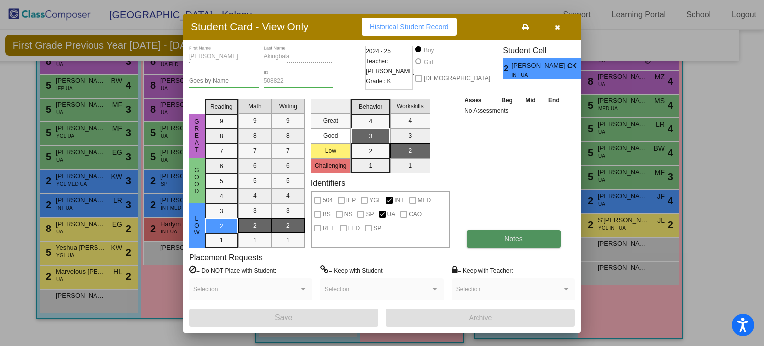
click at [495, 244] on button "Notes" at bounding box center [513, 239] width 94 height 18
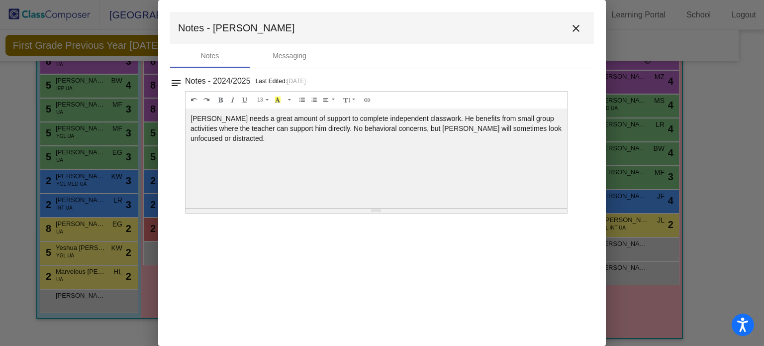
click at [573, 29] on mat-icon "close" at bounding box center [576, 28] width 12 height 12
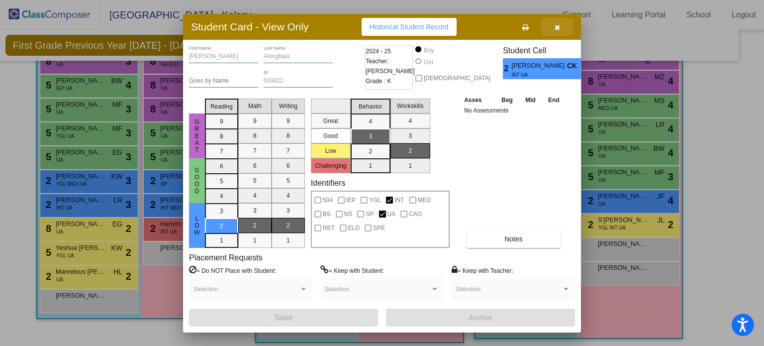
click at [553, 28] on button "button" at bounding box center [557, 27] width 32 height 18
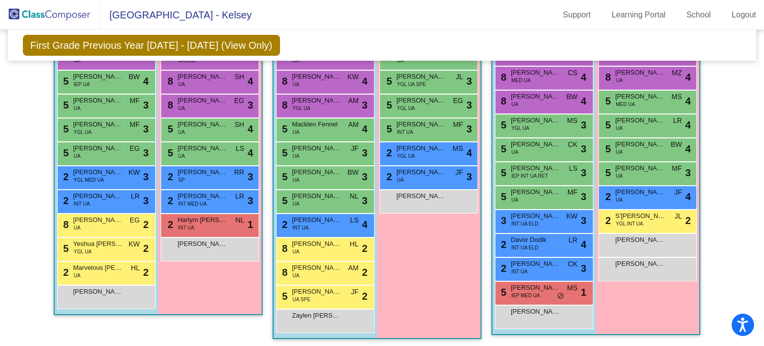
scroll to position [2104, 0]
click at [530, 172] on span "IEP INT UA RET" at bounding box center [529, 175] width 37 height 7
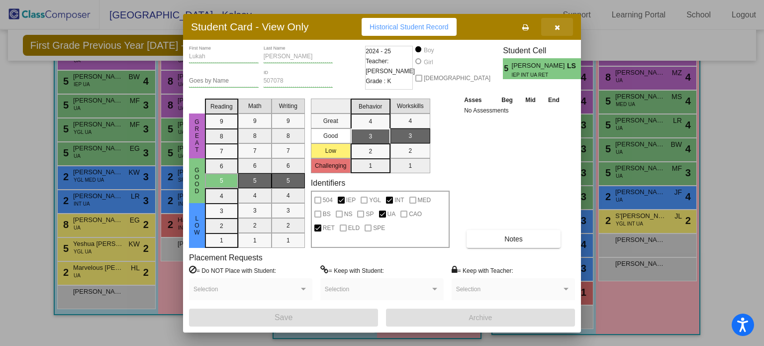
click at [565, 25] on button "button" at bounding box center [557, 27] width 32 height 18
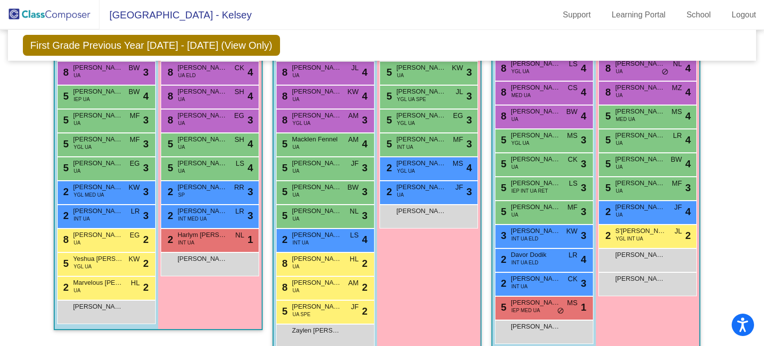
scroll to position [2105, 0]
